Goal: Information Seeking & Learning: Learn about a topic

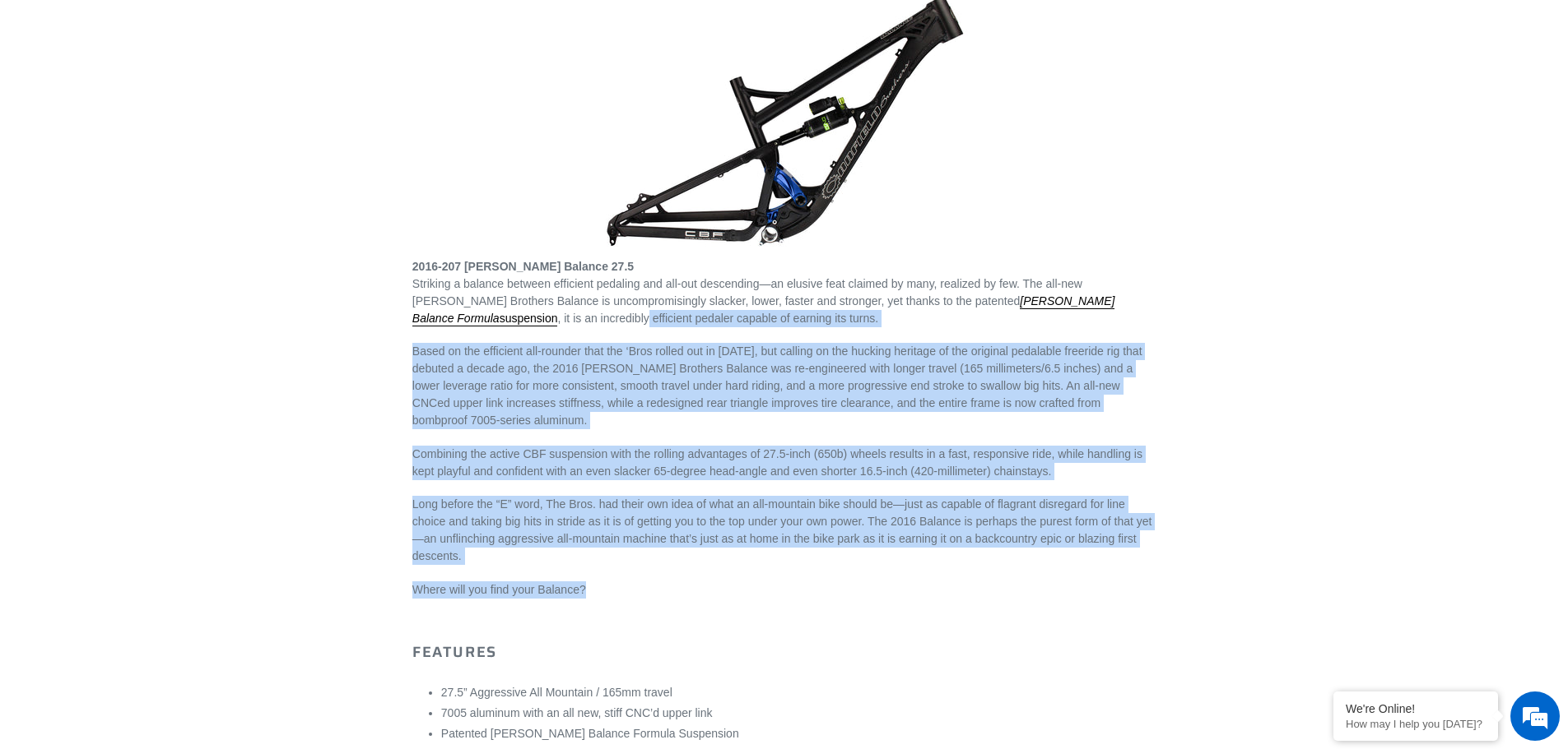
drag, startPoint x: 545, startPoint y: 558, endPoint x: 460, endPoint y: 321, distance: 251.8
click at [551, 422] on p "Based on the efficient all-rounder that the ‘Bros rolled out in [DATE], but cal…" at bounding box center [784, 386] width 743 height 87
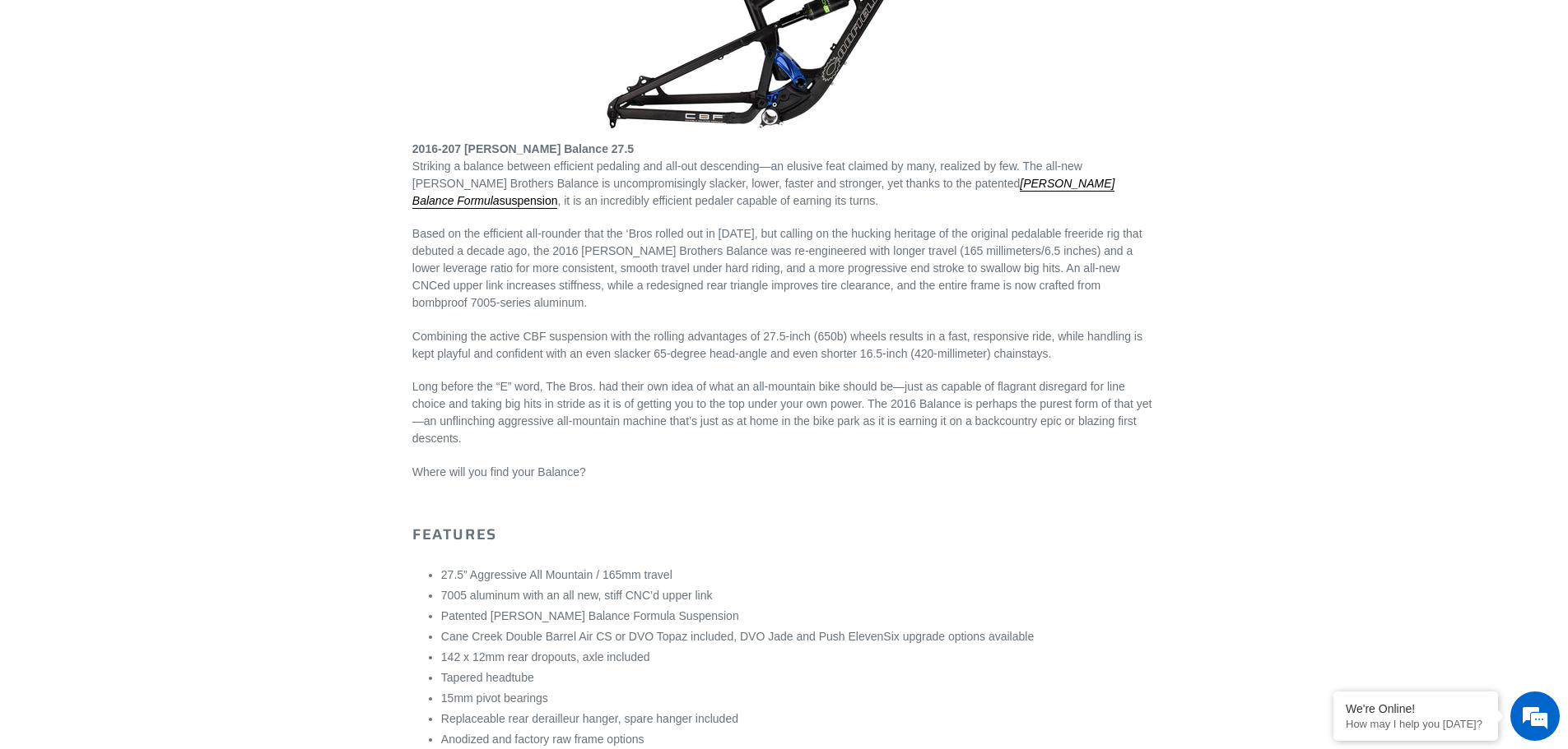
scroll to position [544, 0]
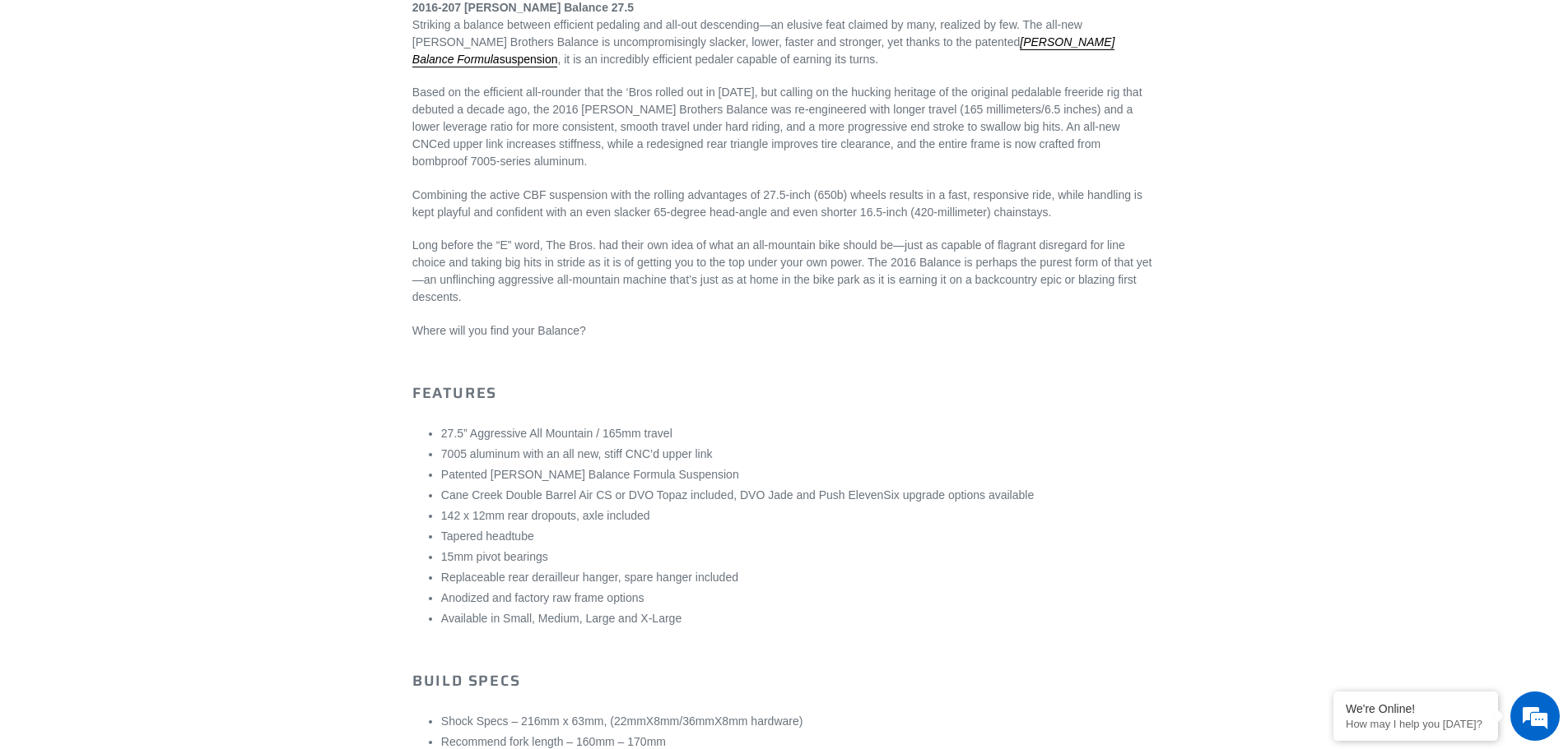
drag, startPoint x: 738, startPoint y: 499, endPoint x: 747, endPoint y: 501, distance: 9.2
click at [737, 499] on li "Cane Creek Double Barrel Air CS or DVO Topaz included, DVO Jade and Push Eleven…" at bounding box center [798, 495] width 714 height 18
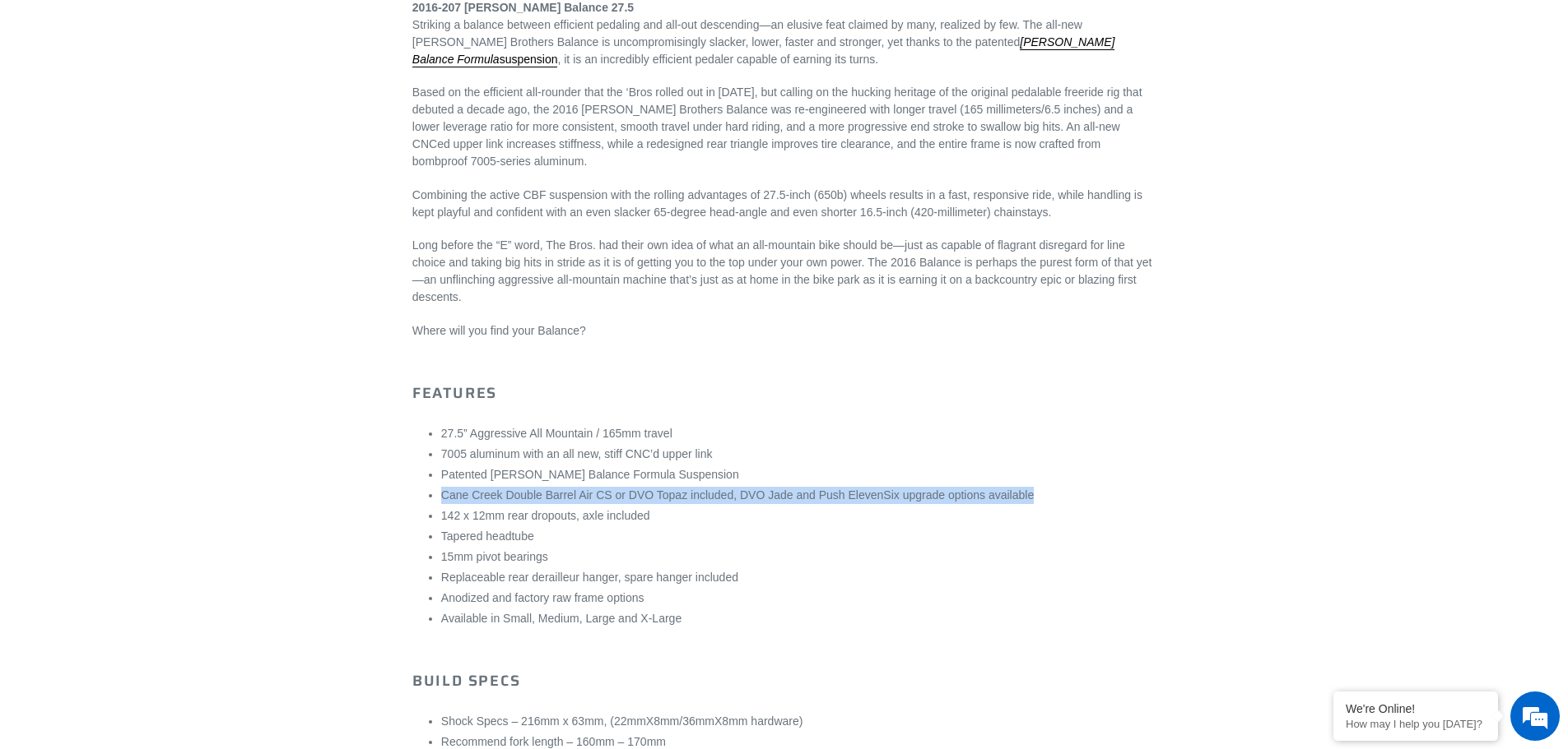
drag, startPoint x: 1020, startPoint y: 500, endPoint x: 411, endPoint y: 491, distance: 609.1
click at [411, 491] on div "[DATE]-[DATE] [PERSON_NAME] Balance [DATE]-[DATE] Balance 2016-207 [PERSON_NAME…" at bounding box center [772, 615] width 768 height 2002
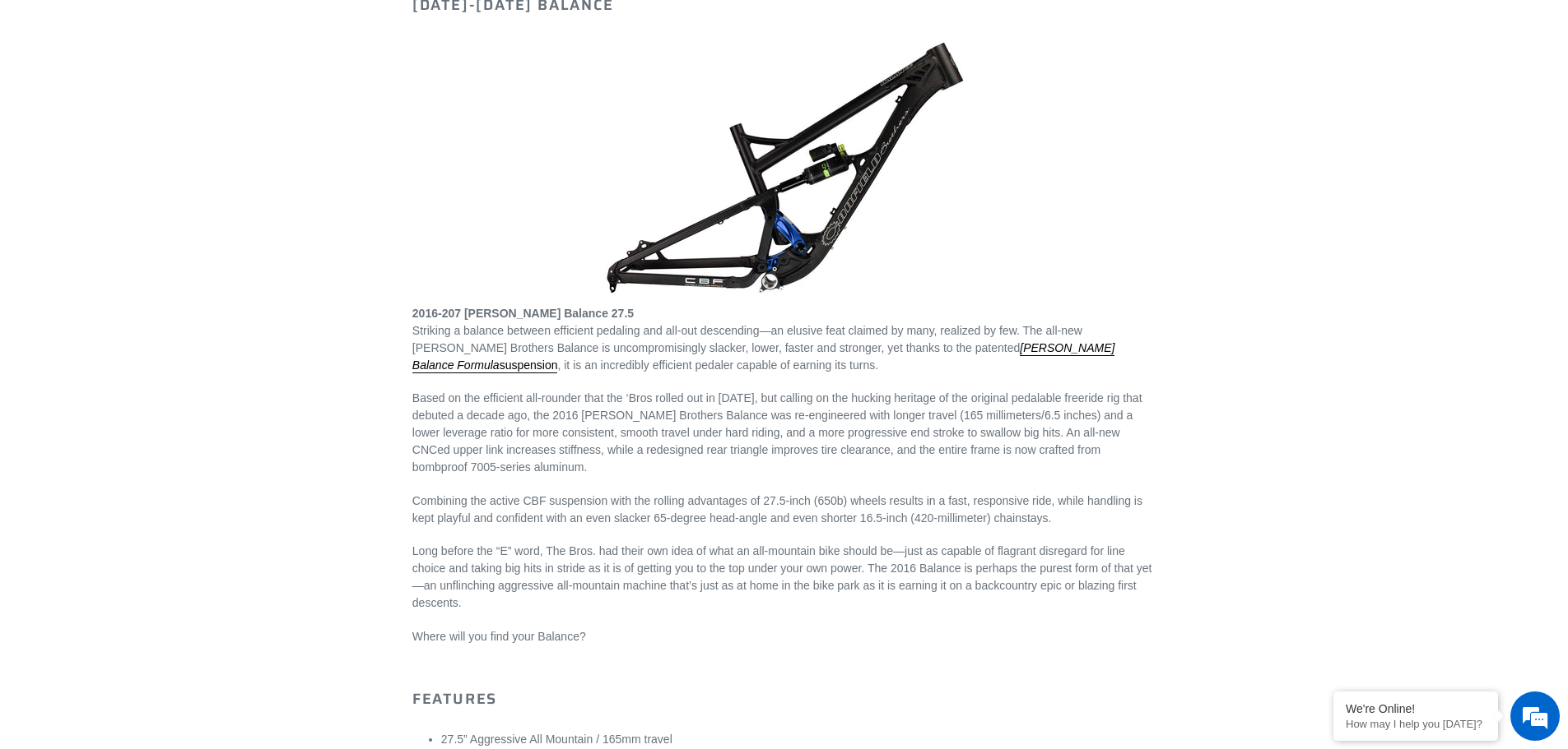
scroll to position [247, 0]
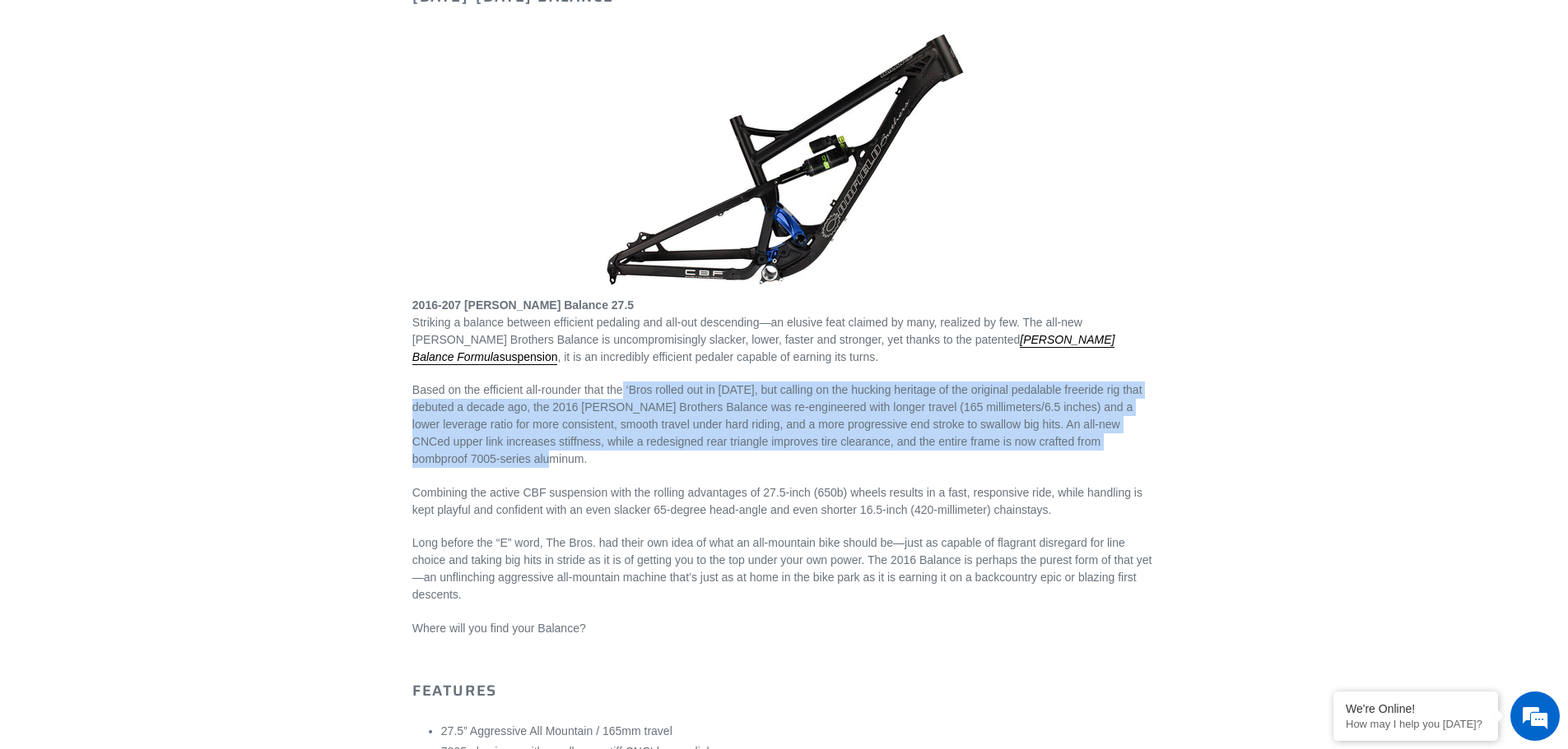
drag, startPoint x: 625, startPoint y: 394, endPoint x: 1111, endPoint y: 453, distance: 489.6
click at [1111, 453] on p "Based on the efficient all-rounder that the ‘Bros rolled out in [DATE], but cal…" at bounding box center [784, 425] width 743 height 87
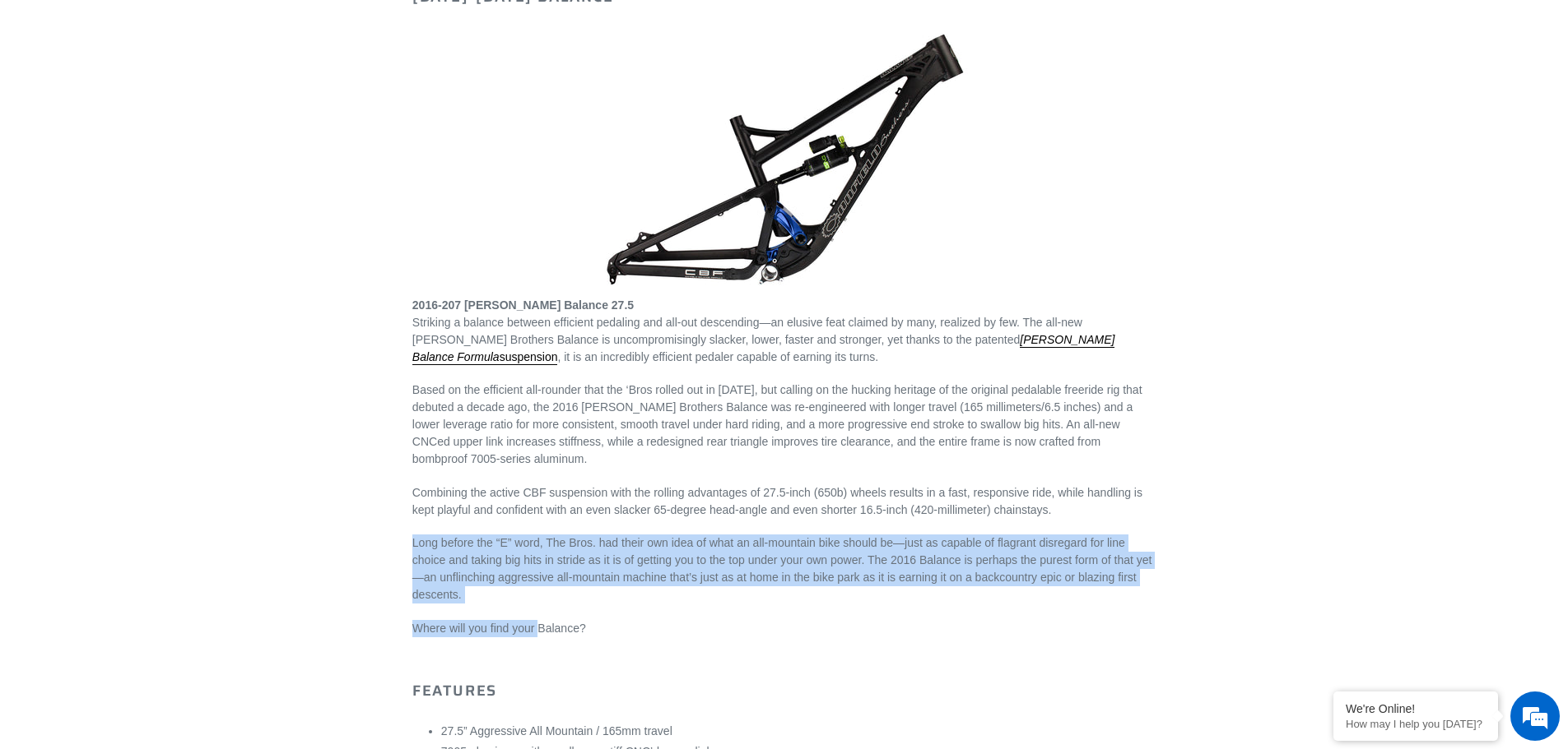
drag, startPoint x: 513, startPoint y: 607, endPoint x: 399, endPoint y: 546, distance: 129.3
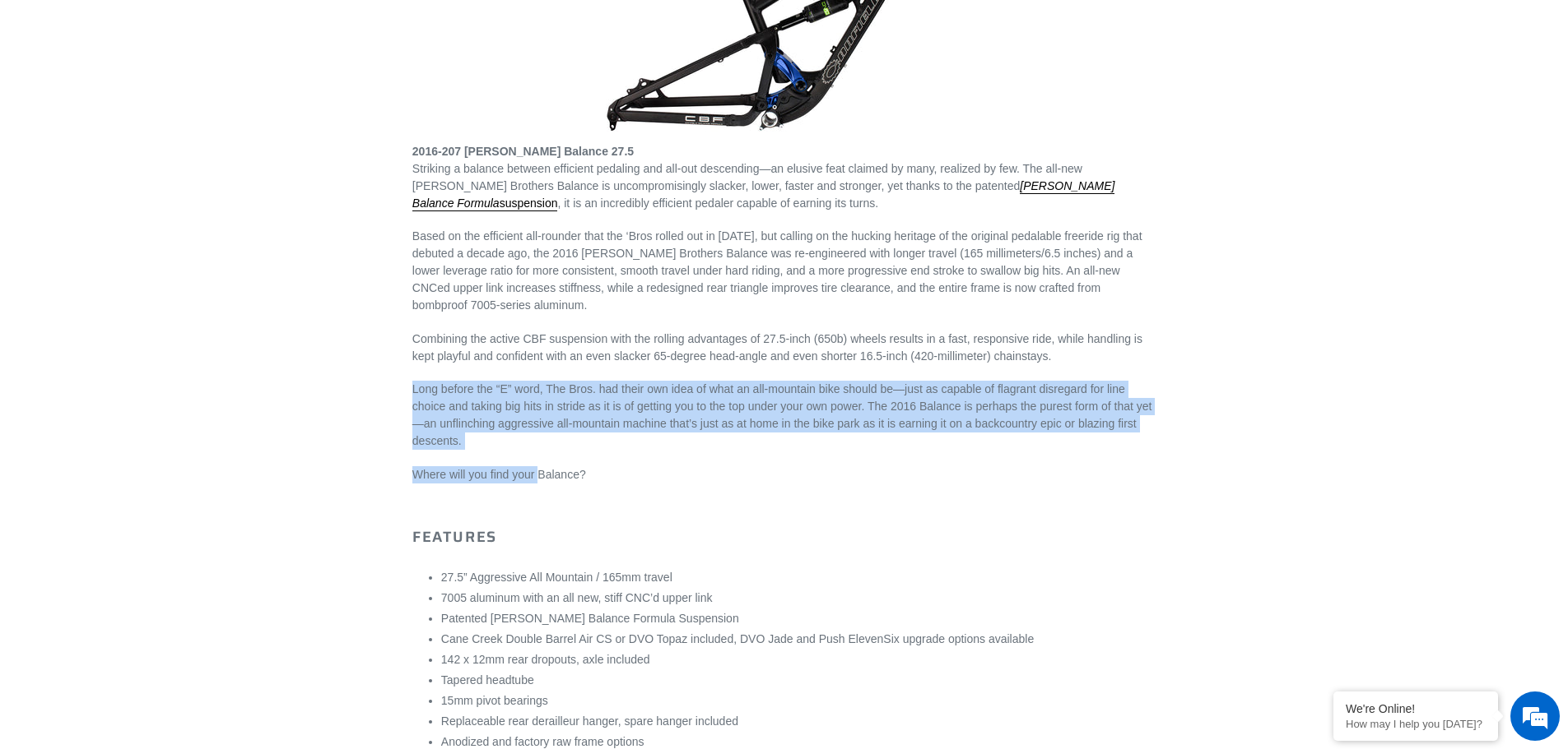
scroll to position [658, 0]
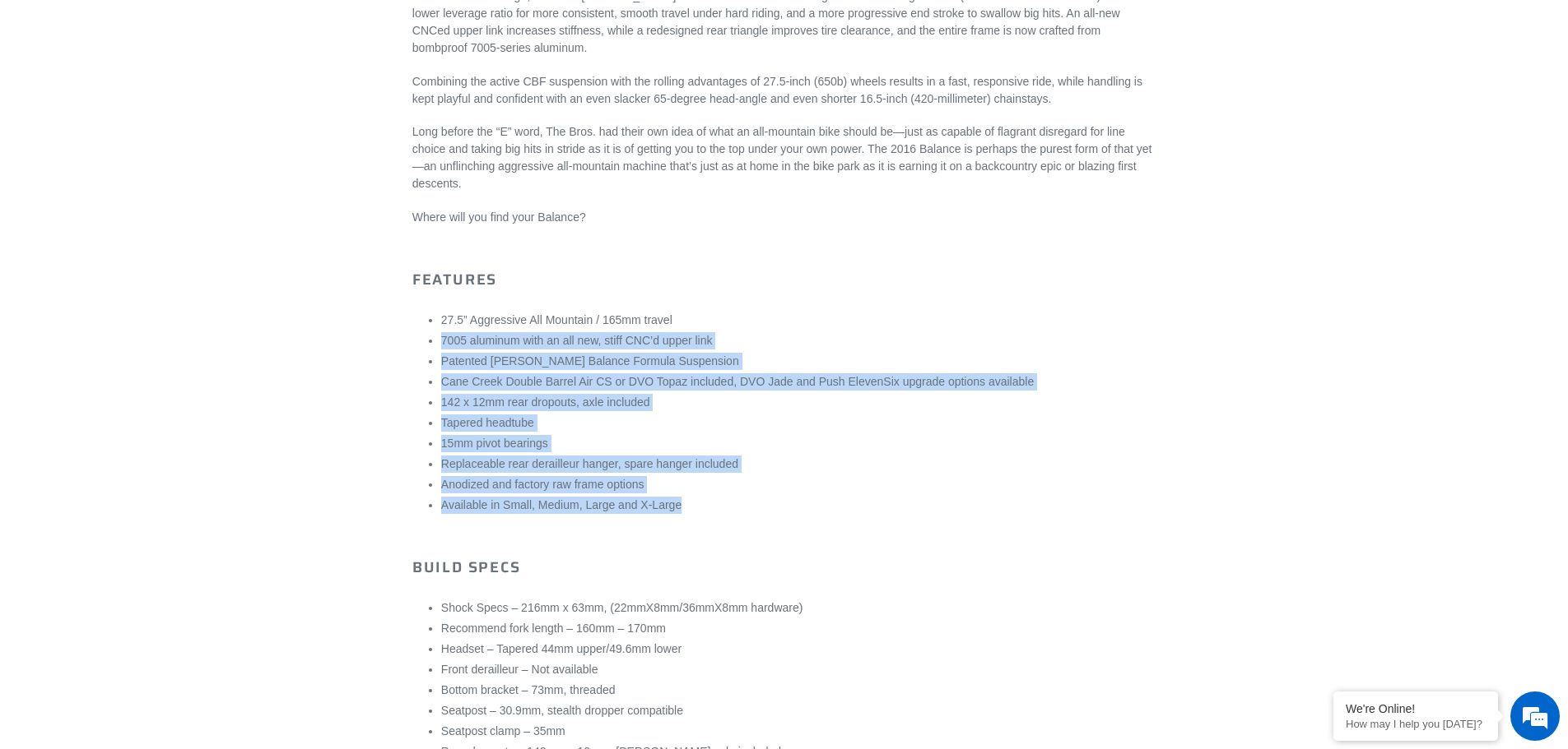
drag, startPoint x: 552, startPoint y: 505, endPoint x: 399, endPoint y: 338, distance: 226.5
click at [399, 338] on div "[DATE]-[DATE] [PERSON_NAME] Balance [DATE]-[DATE] Balance 2016-207 [PERSON_NAME…" at bounding box center [772, 502] width 768 height 2002
click at [480, 364] on li "Patented [PERSON_NAME] Balance Formula Suspension" at bounding box center [798, 362] width 714 height 18
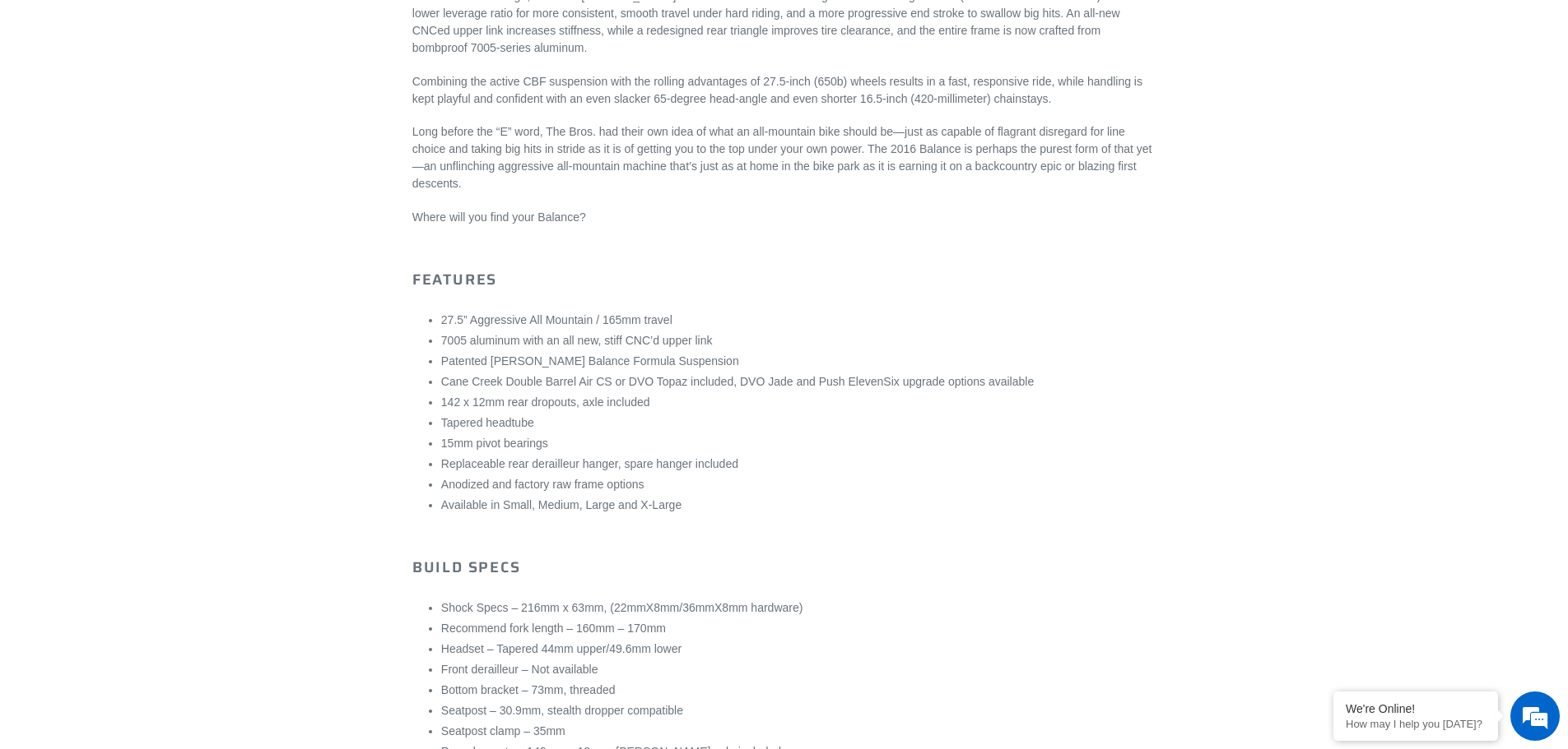
click at [484, 381] on li "Cane Creek Double Barrel Air CS or DVO Topaz included, DVO Jade and Push Eleven…" at bounding box center [798, 382] width 714 height 18
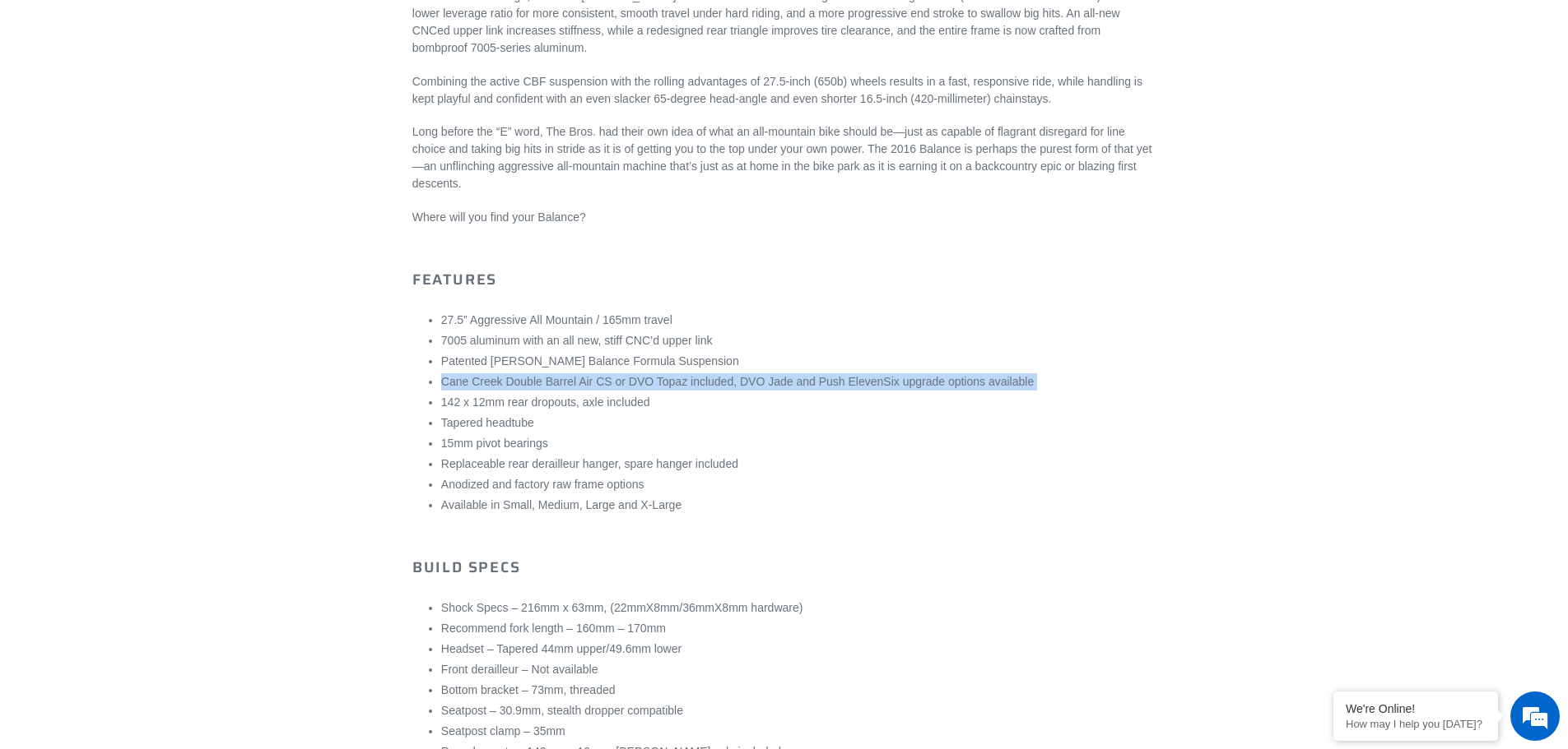
click at [484, 381] on li "Cane Creek Double Barrel Air CS or DVO Topaz included, DVO Jade and Push Eleven…" at bounding box center [798, 382] width 714 height 18
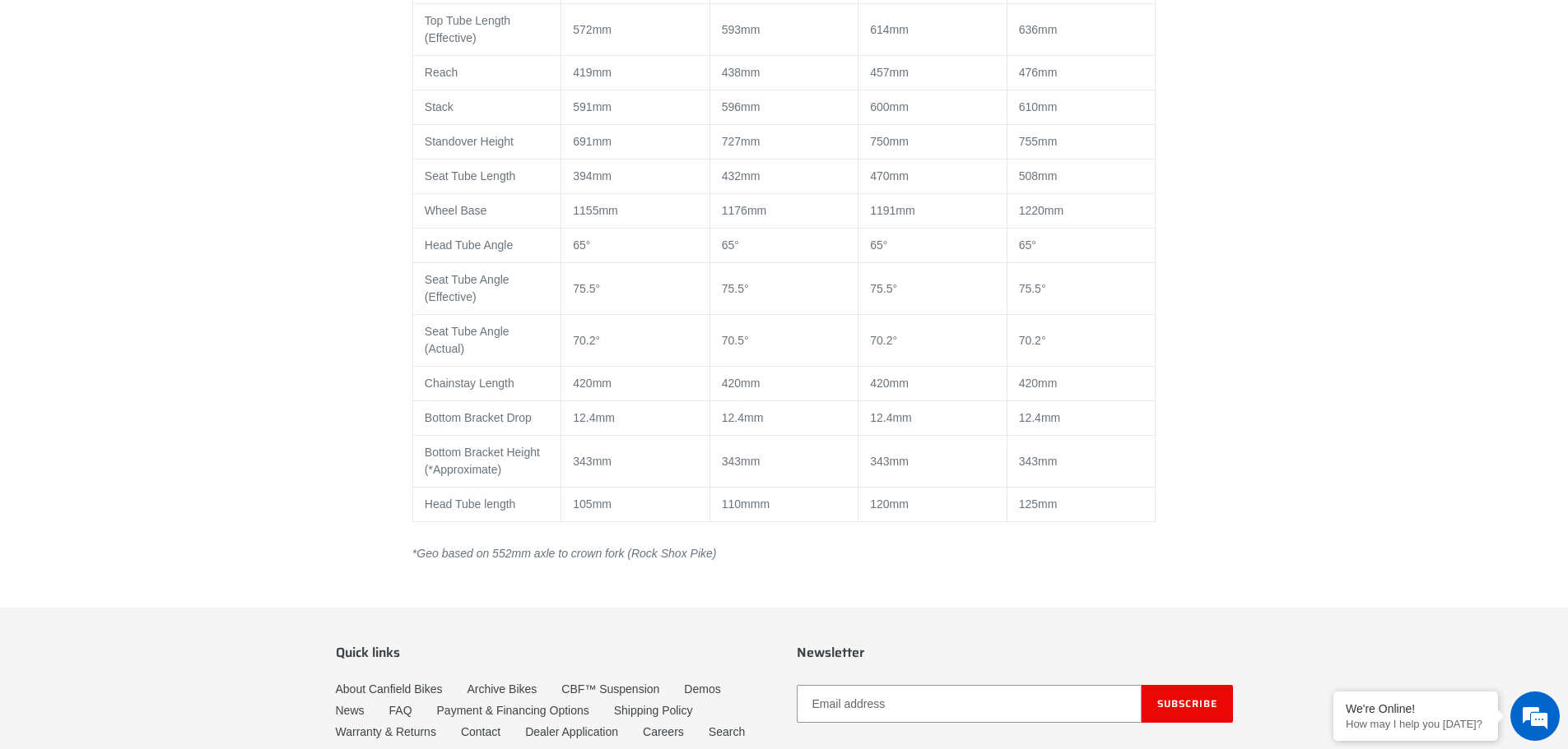
scroll to position [1766, 0]
